Goal: Navigation & Orientation: Find specific page/section

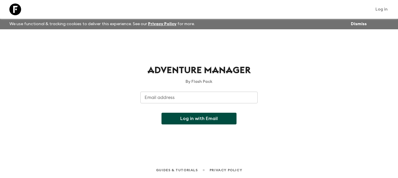
click at [160, 96] on input "Email address" at bounding box center [198, 98] width 117 height 12
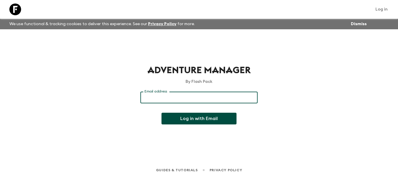
type input "[PERSON_NAME][EMAIL_ADDRESS][DOMAIN_NAME]"
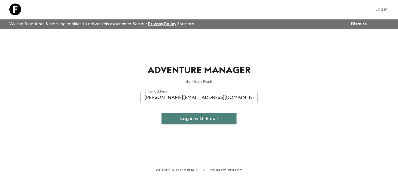
click at [192, 121] on button "Log in with Email" at bounding box center [198, 119] width 75 height 12
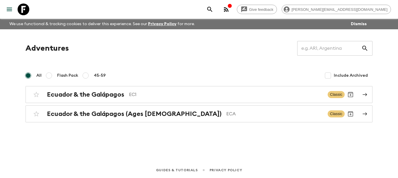
click at [149, 44] on div "Adventures ​" at bounding box center [198, 48] width 347 height 15
